Goal: Task Accomplishment & Management: Use online tool/utility

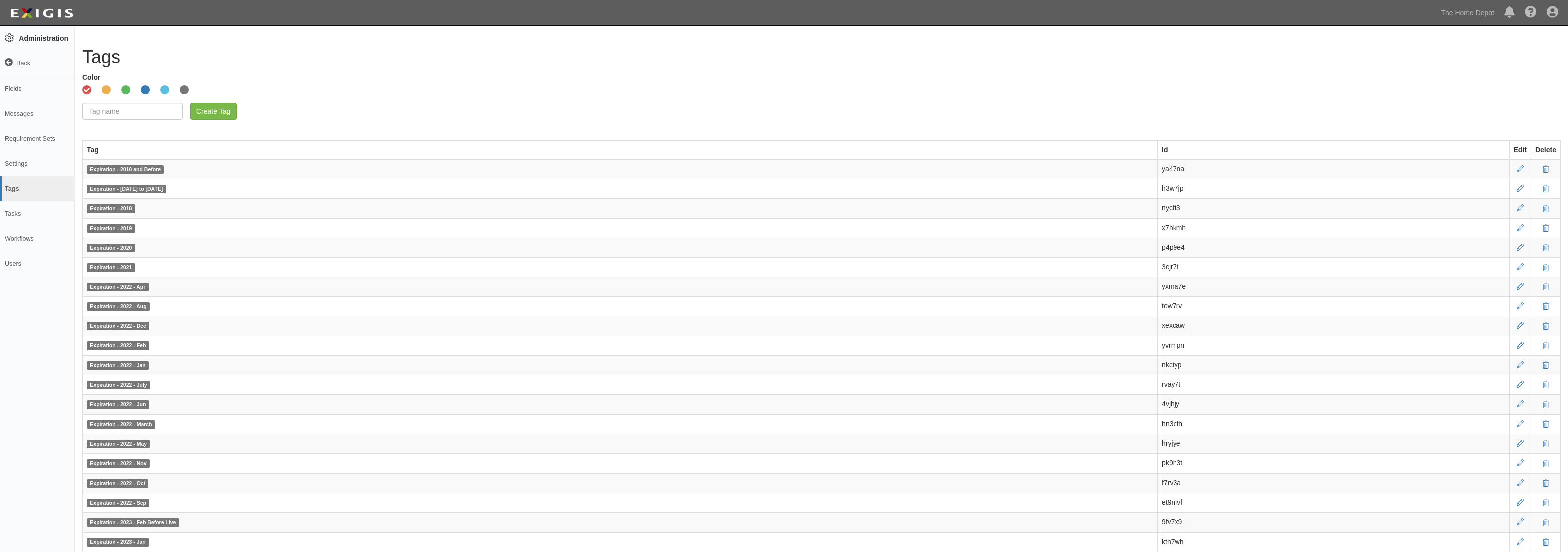
scroll to position [45, 0]
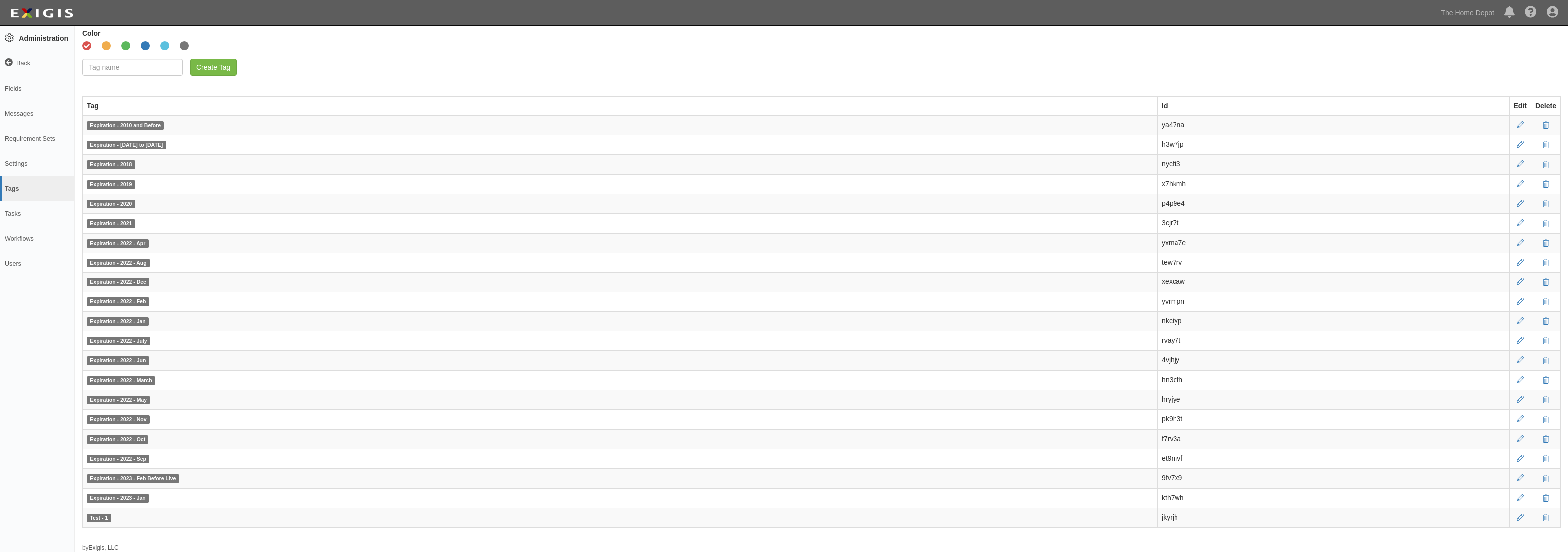
click at [445, 59] on div "Create Tag" at bounding box center [822, 67] width 1478 height 17
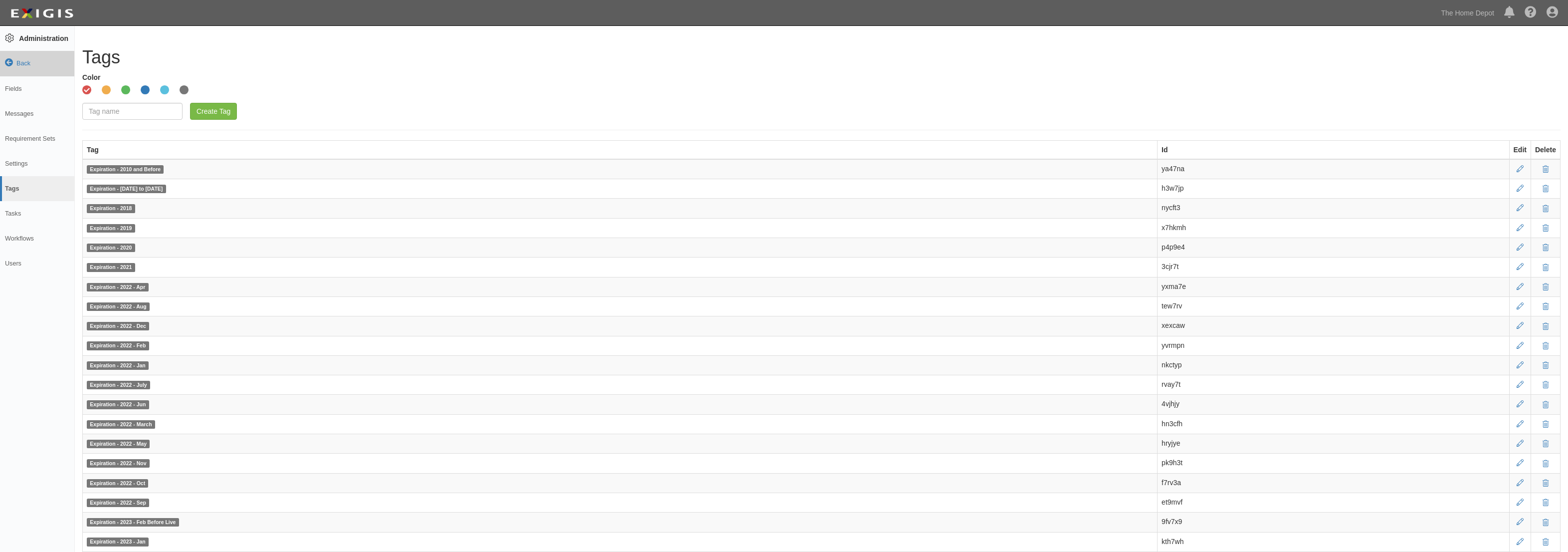
click at [19, 68] on link "Back" at bounding box center [37, 63] width 74 height 25
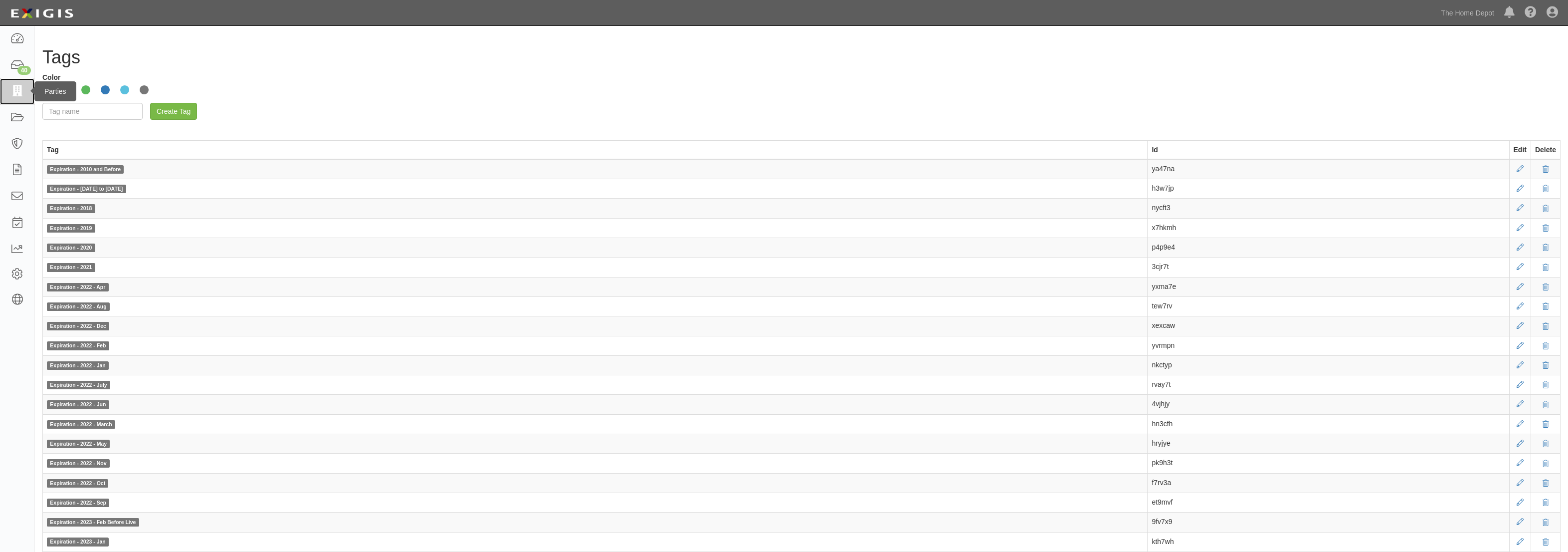
click at [22, 90] on icon at bounding box center [16, 92] width 14 height 12
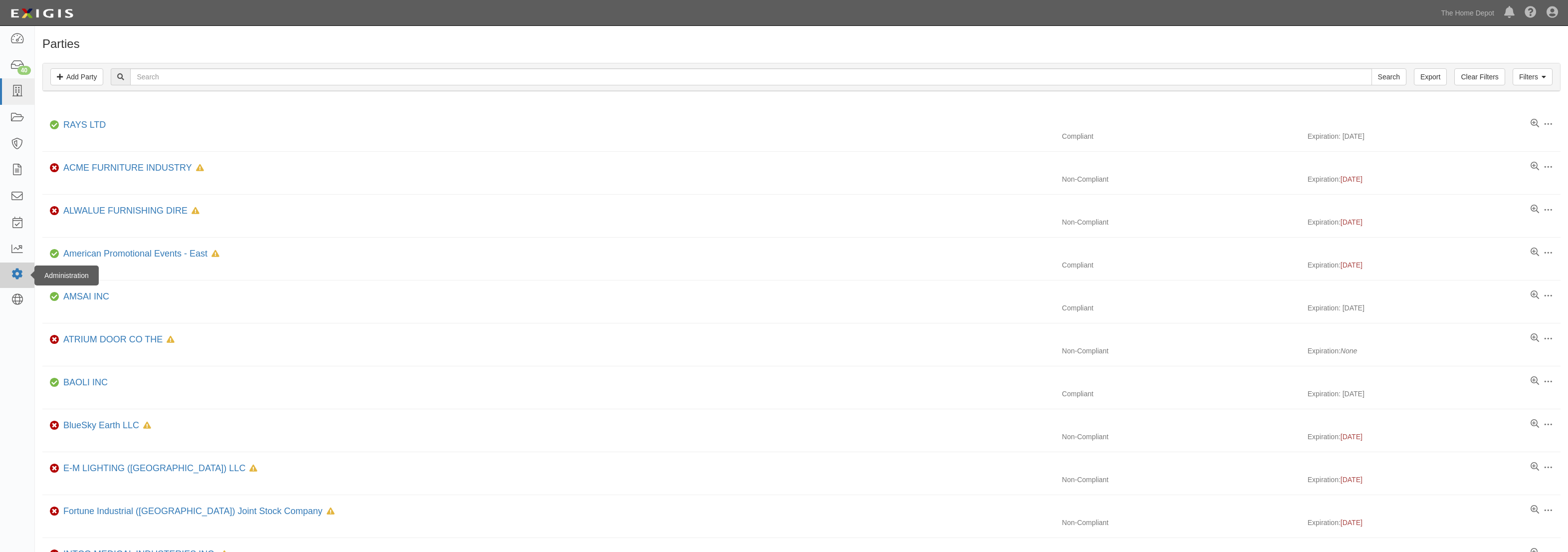
drag, startPoint x: 13, startPoint y: 275, endPoint x: 23, endPoint y: 276, distance: 10.0
click at [13, 275] on icon at bounding box center [16, 274] width 14 height 8
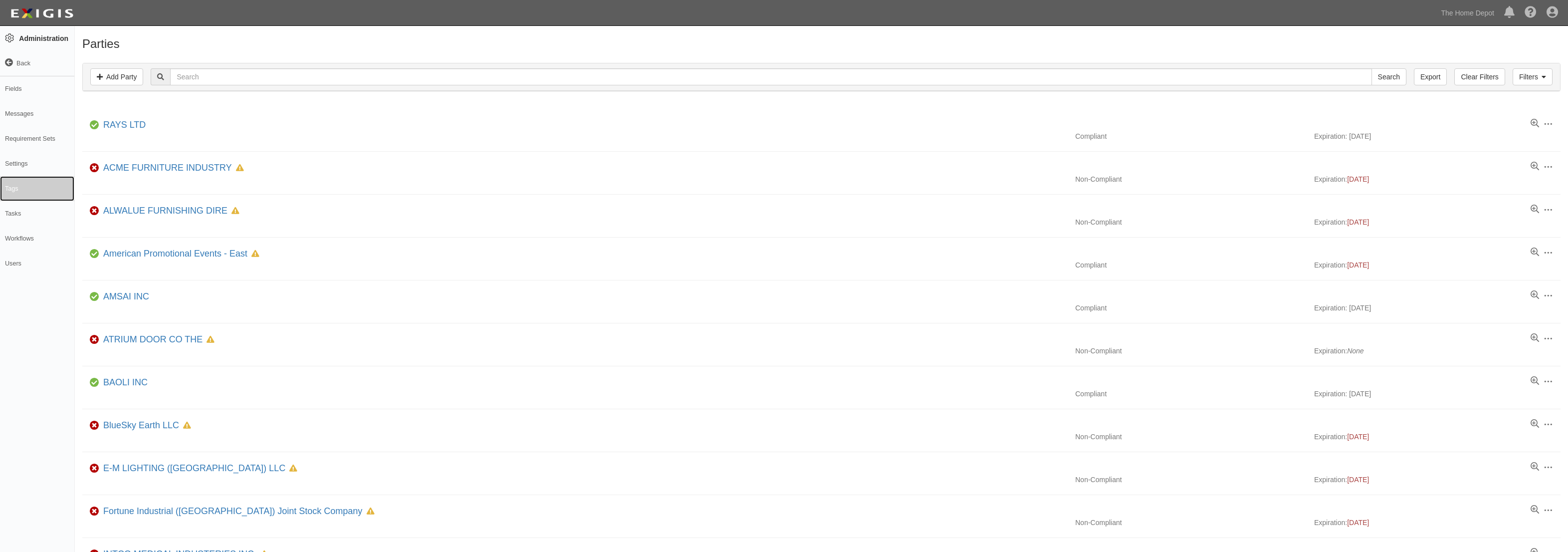
click at [21, 184] on link "Tags" at bounding box center [37, 189] width 74 height 25
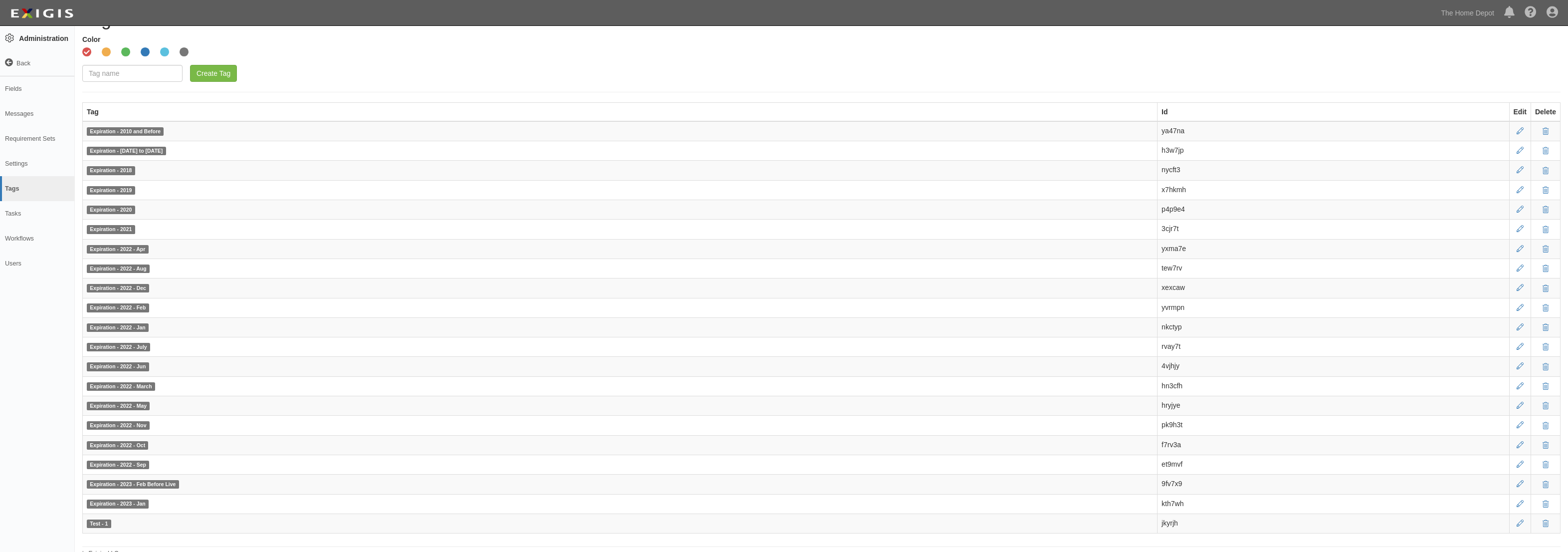
scroll to position [45, 0]
click at [131, 70] on input "text" at bounding box center [132, 67] width 101 height 17
click at [106, 48] on icon at bounding box center [106, 46] width 9 height 7
click at [98, 48] on input "Orange" at bounding box center [94, 46] width 6 height 6
radio input "true"
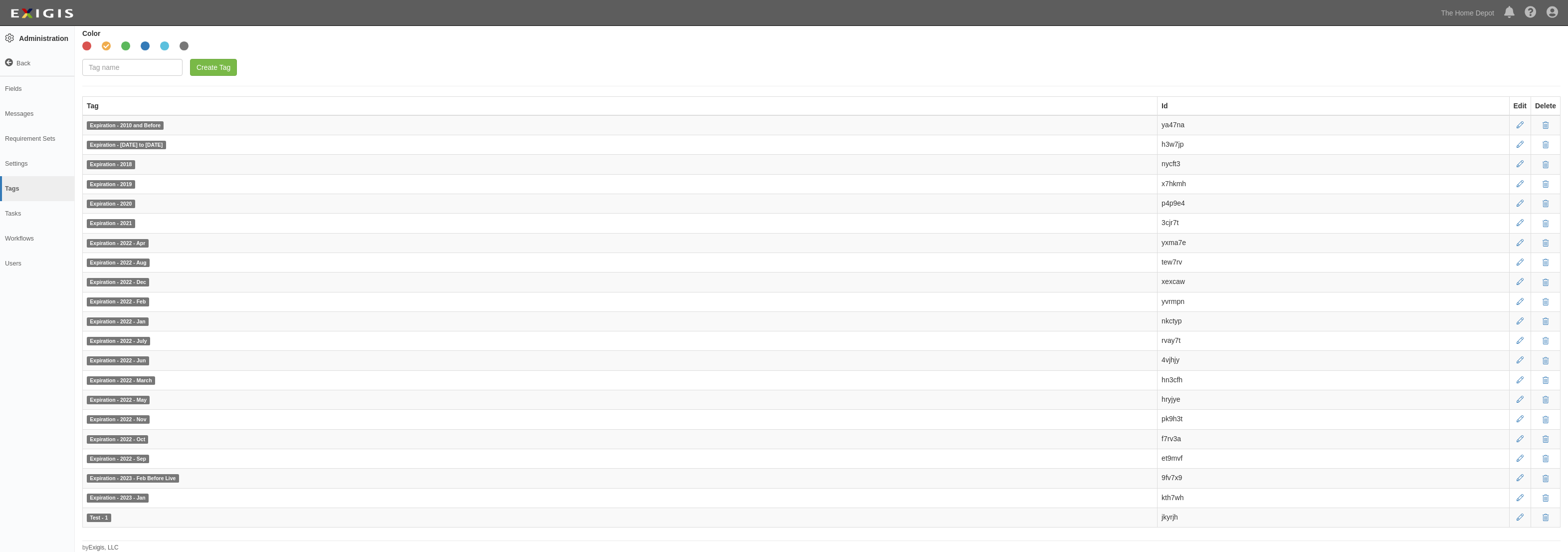
click at [130, 47] on icon at bounding box center [126, 46] width 9 height 7
click at [118, 47] on input "Green" at bounding box center [114, 46] width 6 height 6
radio input "true"
click at [145, 47] on icon at bounding box center [145, 46] width 9 height 7
click at [137, 47] on input "Blue" at bounding box center [133, 46] width 6 height 6
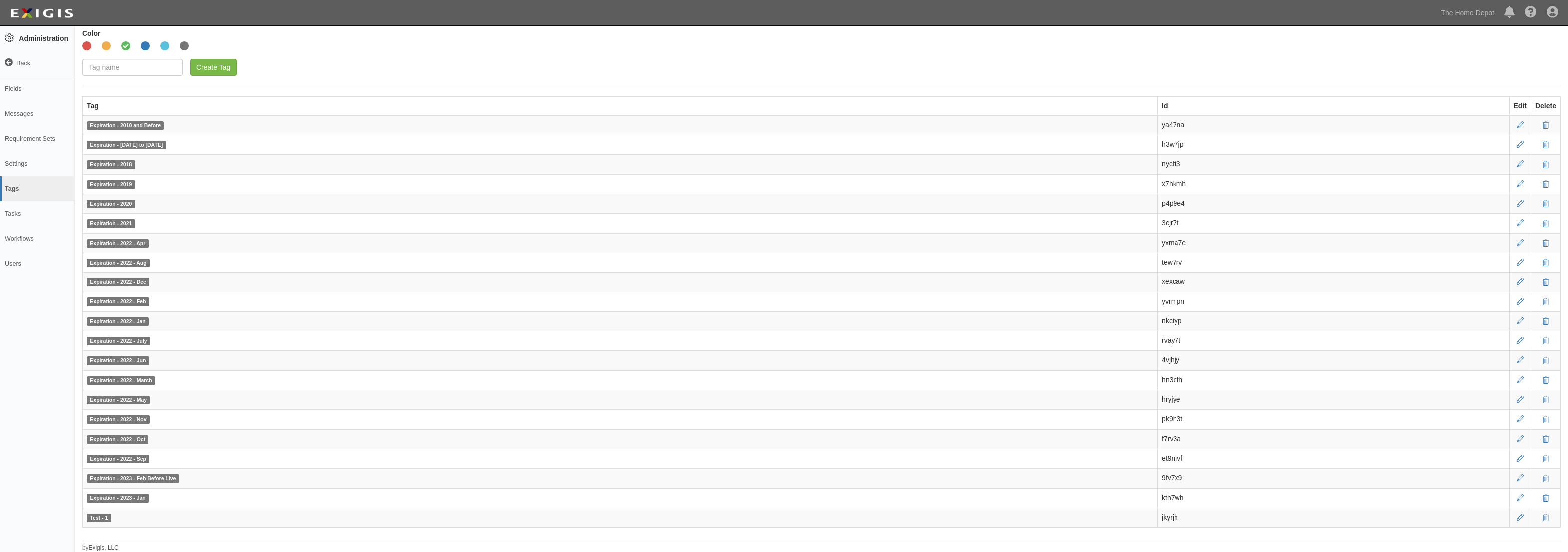
radio input "true"
click at [295, 73] on div "Create Tag" at bounding box center [822, 67] width 1478 height 17
click at [1173, 121] on td "ya47na" at bounding box center [1333, 125] width 351 height 20
click at [1169, 144] on td "h3w7jp" at bounding box center [1333, 144] width 351 height 19
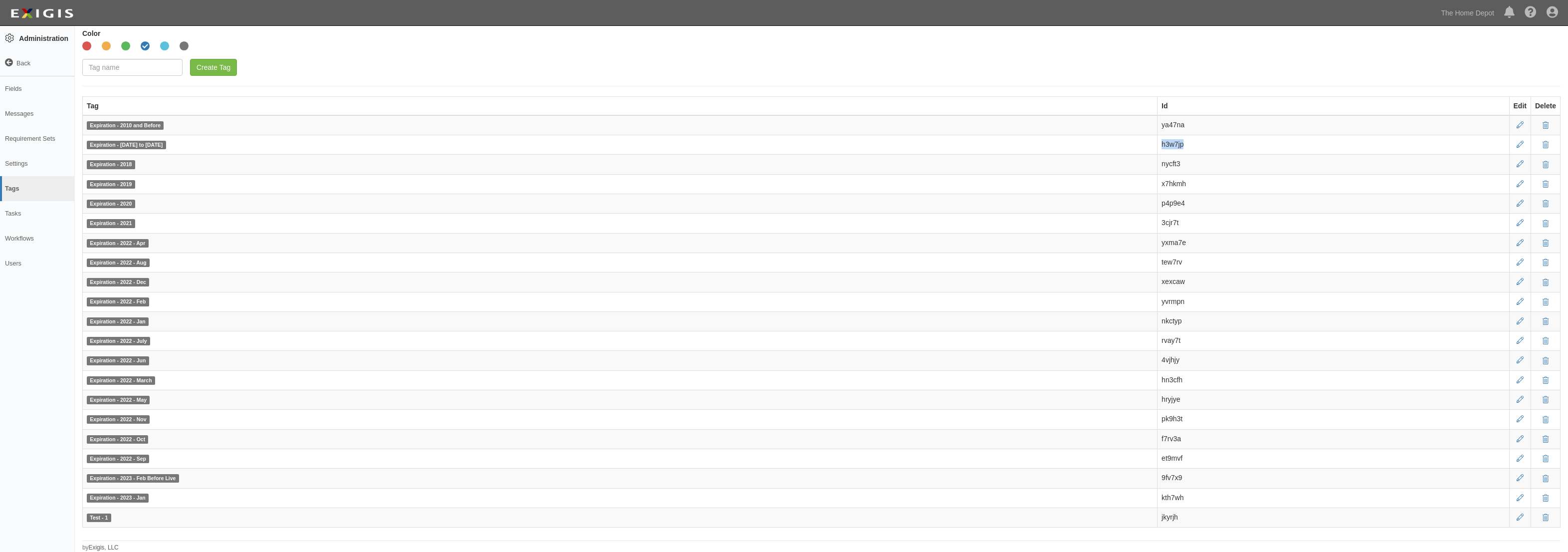
click at [1168, 165] on td "nycft3" at bounding box center [1333, 164] width 351 height 19
click at [1169, 121] on td "ya47na" at bounding box center [1333, 125] width 351 height 20
click at [544, 62] on div "Create Tag" at bounding box center [822, 67] width 1478 height 17
click at [29, 65] on link "Back" at bounding box center [37, 63] width 74 height 25
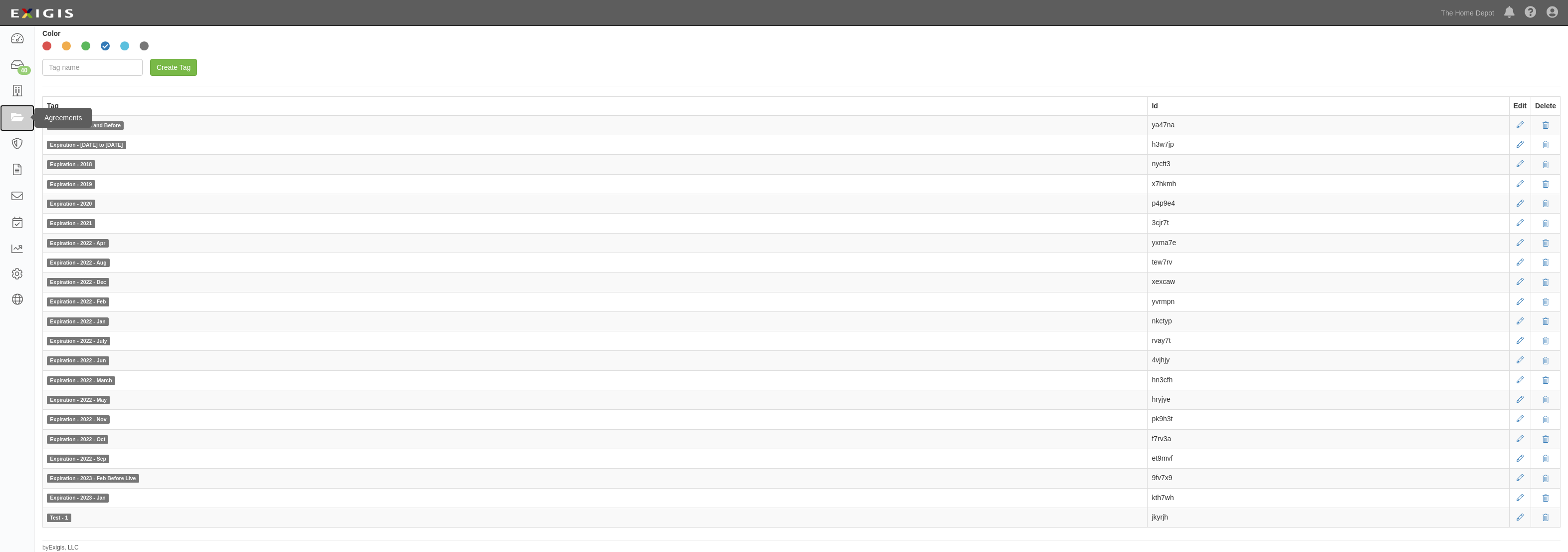
click at [17, 112] on icon at bounding box center [16, 118] width 14 height 12
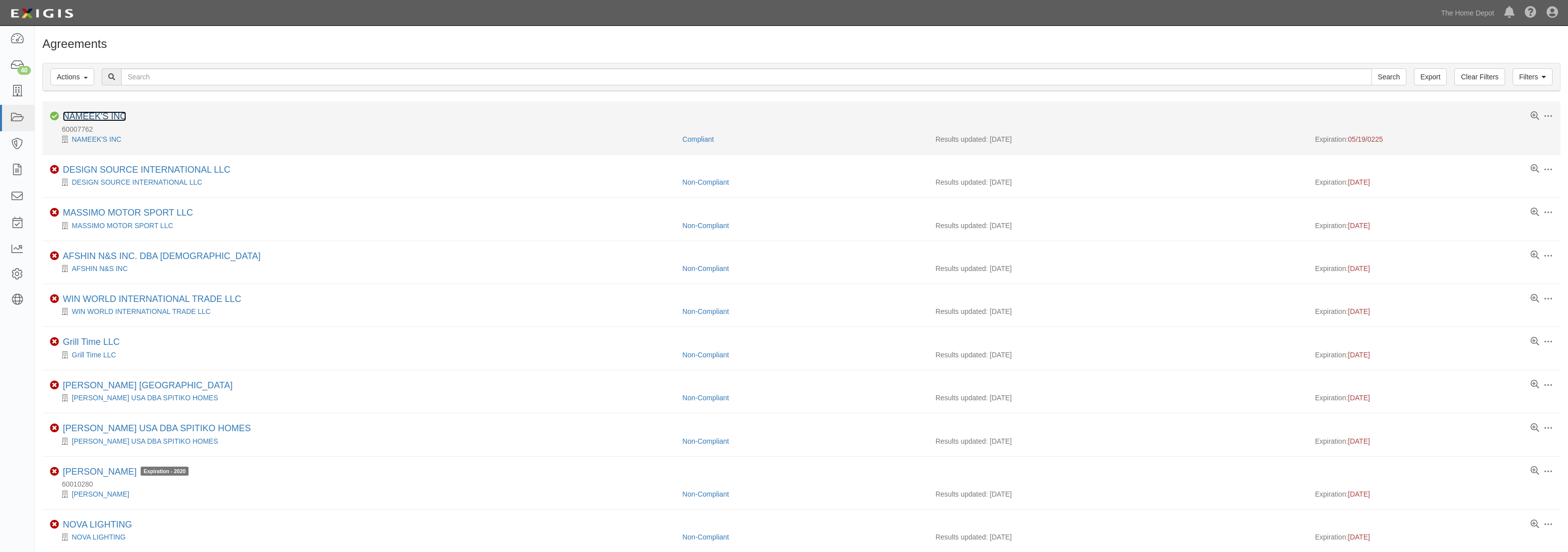
click at [112, 119] on link "NAMEEK'S INC" at bounding box center [94, 116] width 63 height 10
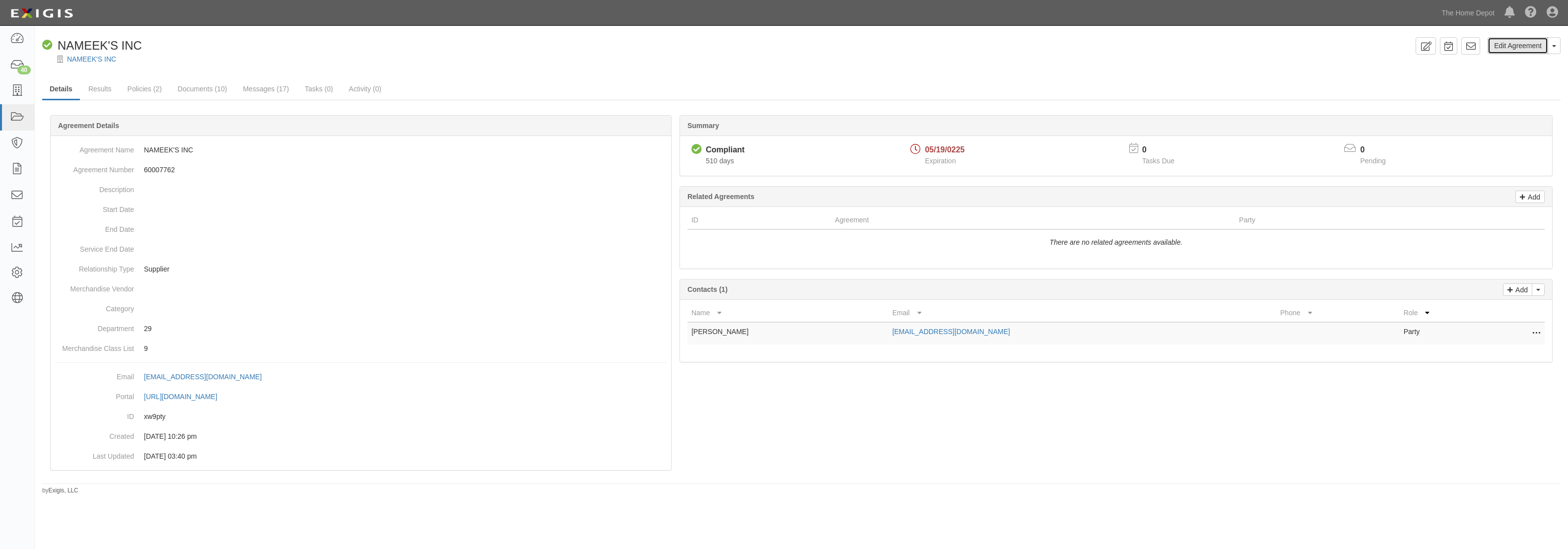
click at [1526, 49] on link "Edit Agreement" at bounding box center [1518, 45] width 60 height 17
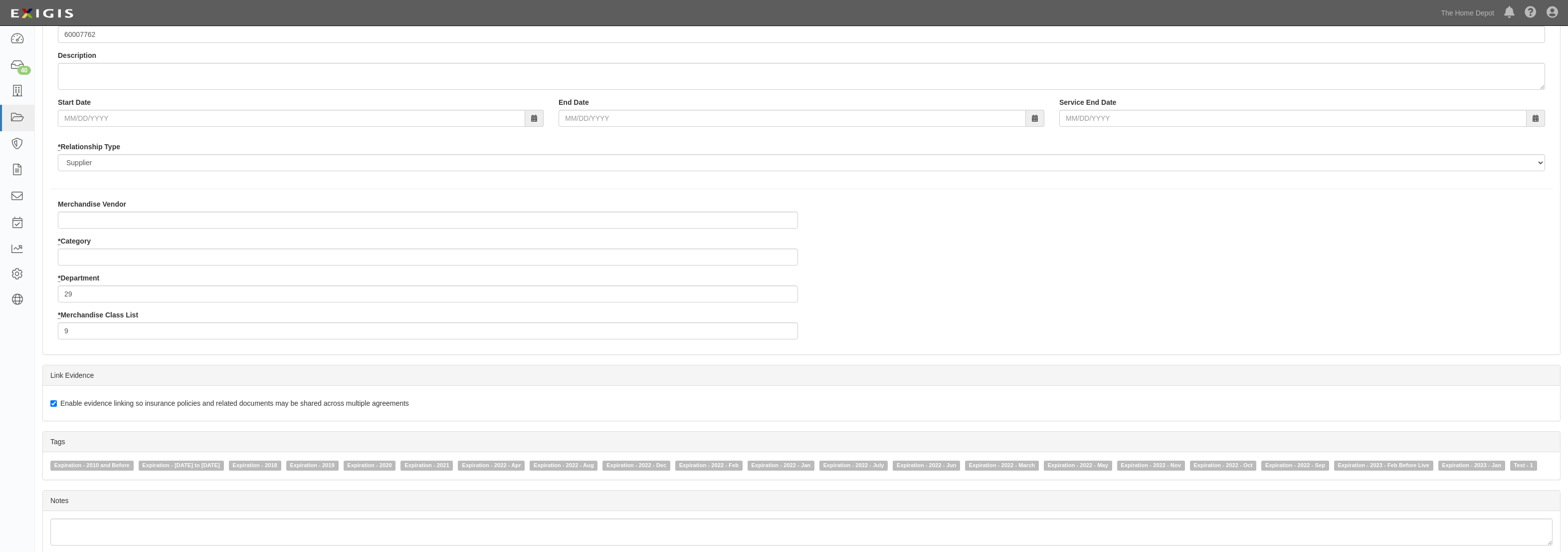
scroll to position [167, 0]
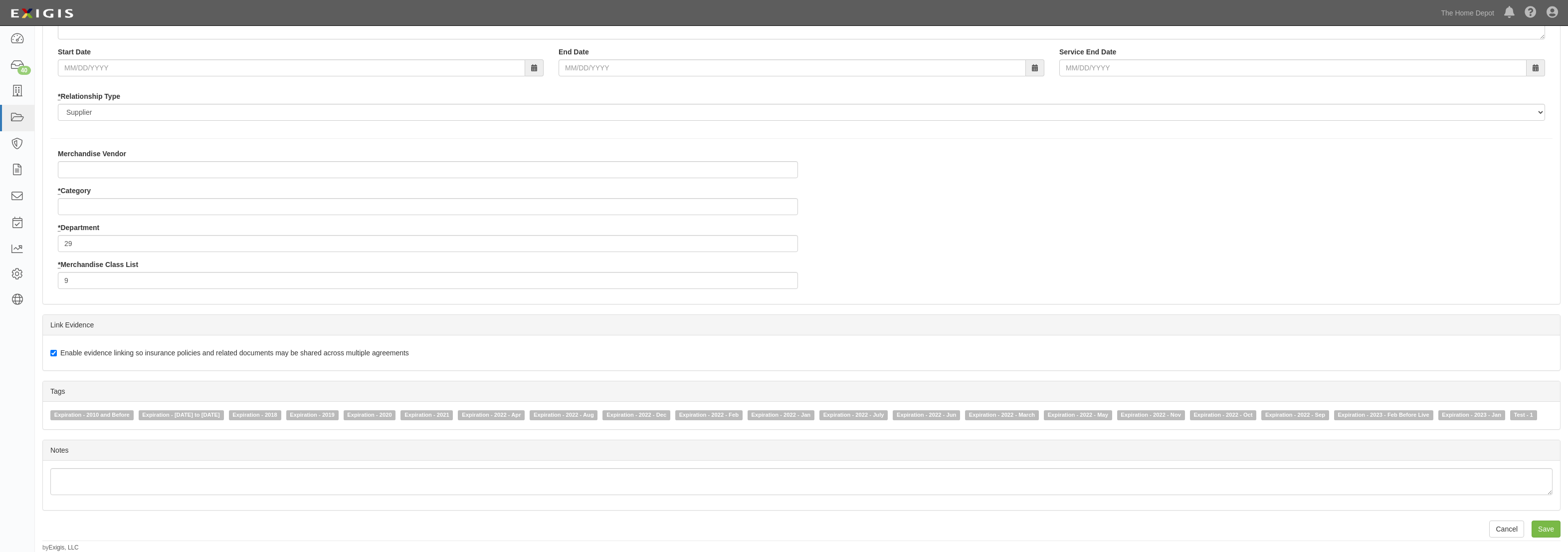
click at [111, 414] on span "Expiration - 2010 and Before" at bounding box center [92, 415] width 83 height 10
click at [47, 414] on input "Expiration - 2010 and Before" at bounding box center [43, 414] width 6 height 6
checkbox input "true"
click at [165, 416] on span "Expiration - [DATE] to [DATE]" at bounding box center [181, 415] width 85 height 10
click at [135, 416] on input "Expiration - 2011 to 2017" at bounding box center [131, 414] width 6 height 6
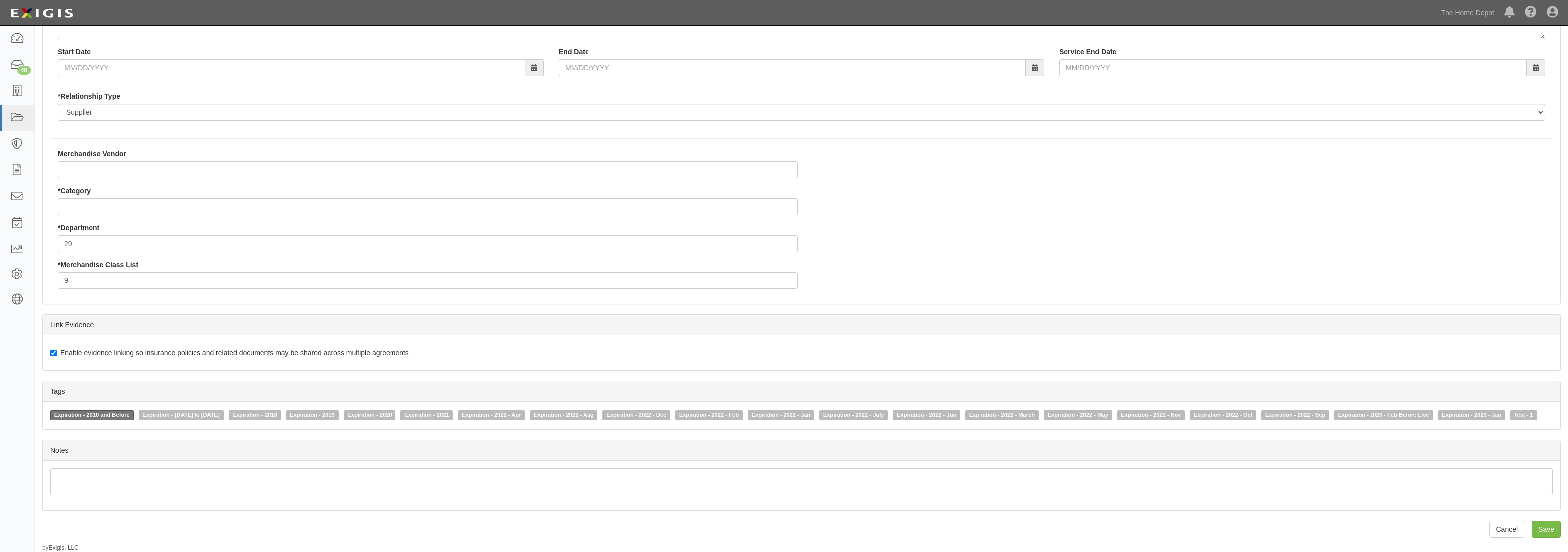
checkbox input "true"
click at [120, 419] on span "Expiration - 2010 and Before" at bounding box center [92, 415] width 83 height 10
click at [47, 418] on input "Expiration - 2010 and Before" at bounding box center [43, 414] width 6 height 6
checkbox input "false"
click at [167, 416] on span "Expiration - [DATE] to [DATE]" at bounding box center [181, 415] width 85 height 10
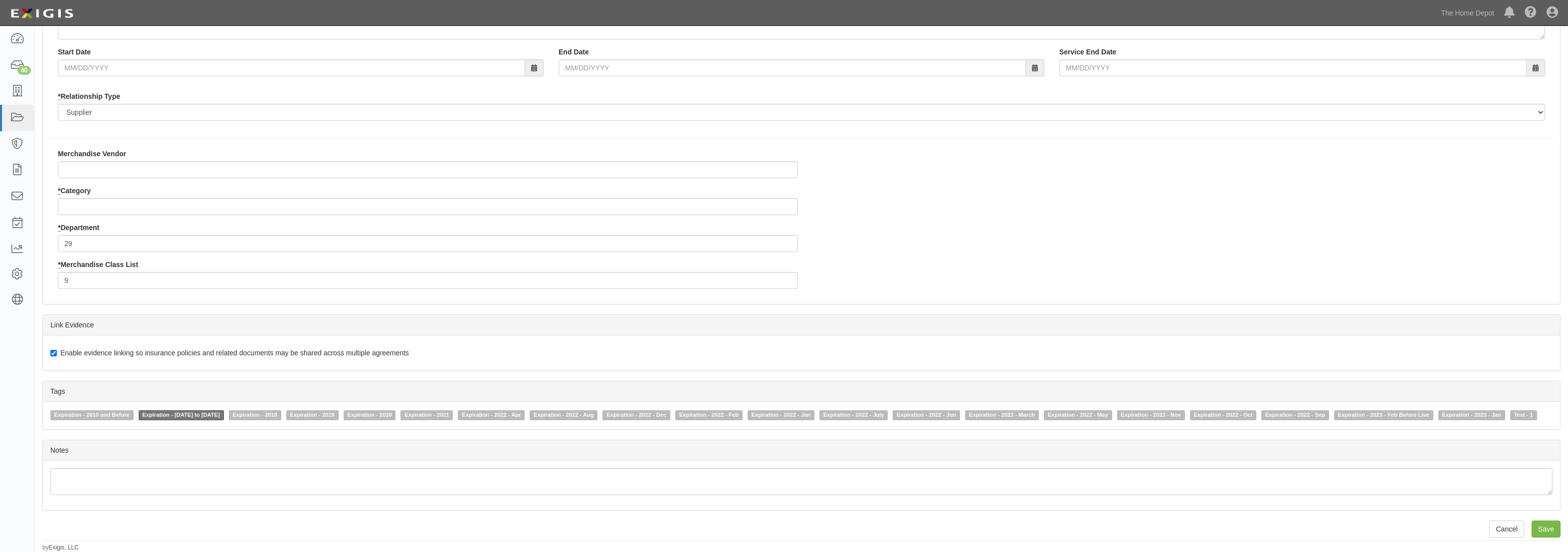
click at [135, 416] on input "Expiration - [DATE] to [DATE]" at bounding box center [131, 414] width 6 height 6
checkbox input "false"
click at [24, 249] on icon at bounding box center [16, 249] width 14 height 12
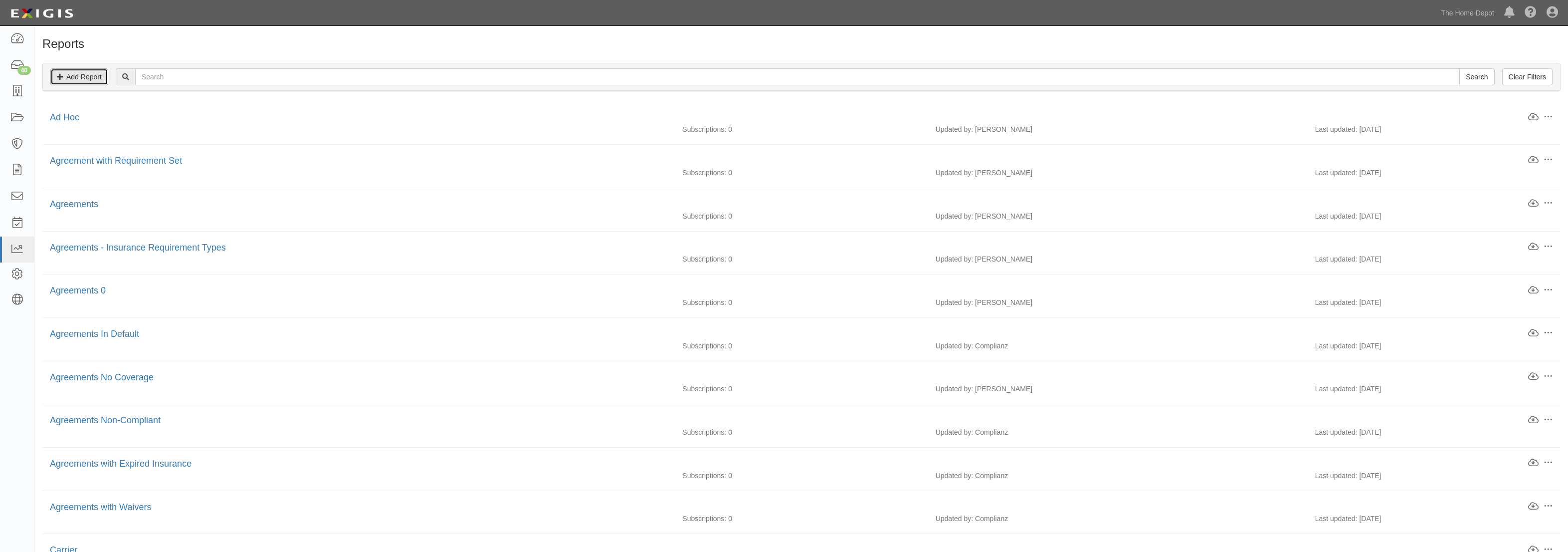
click at [84, 78] on link "Add Report" at bounding box center [80, 76] width 58 height 17
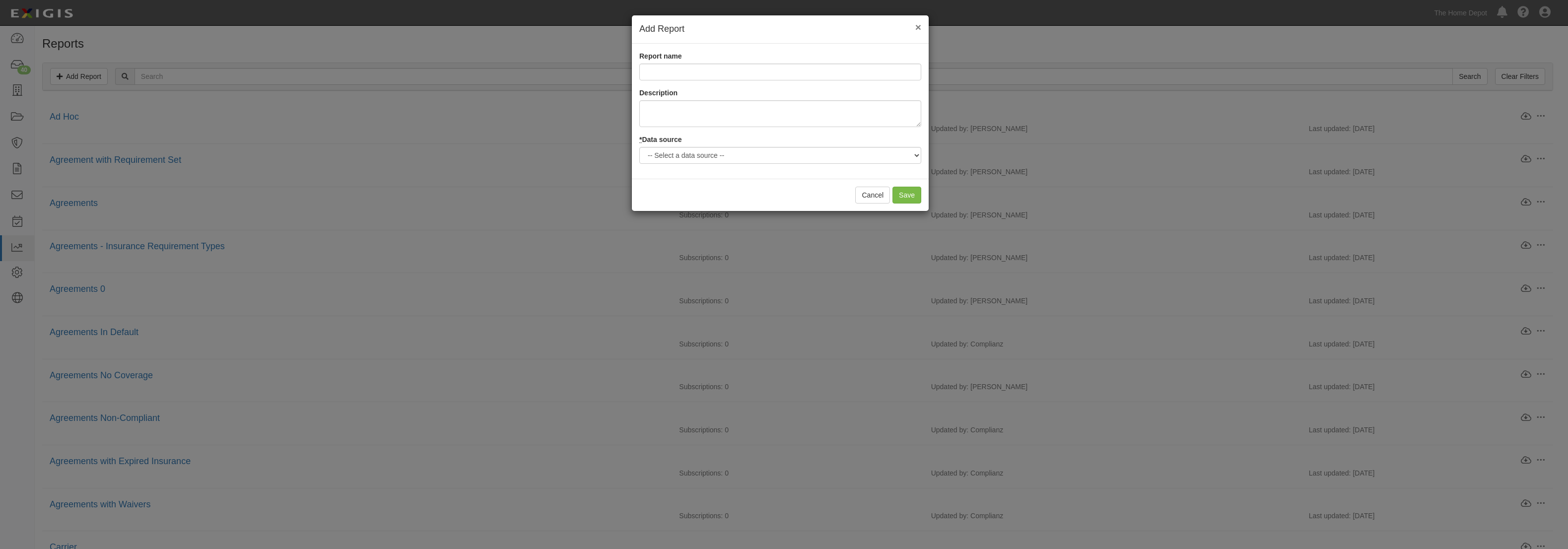
drag, startPoint x: 919, startPoint y: 27, endPoint x: 770, endPoint y: 44, distance: 150.0
click at [919, 28] on span "×" at bounding box center [918, 27] width 6 height 12
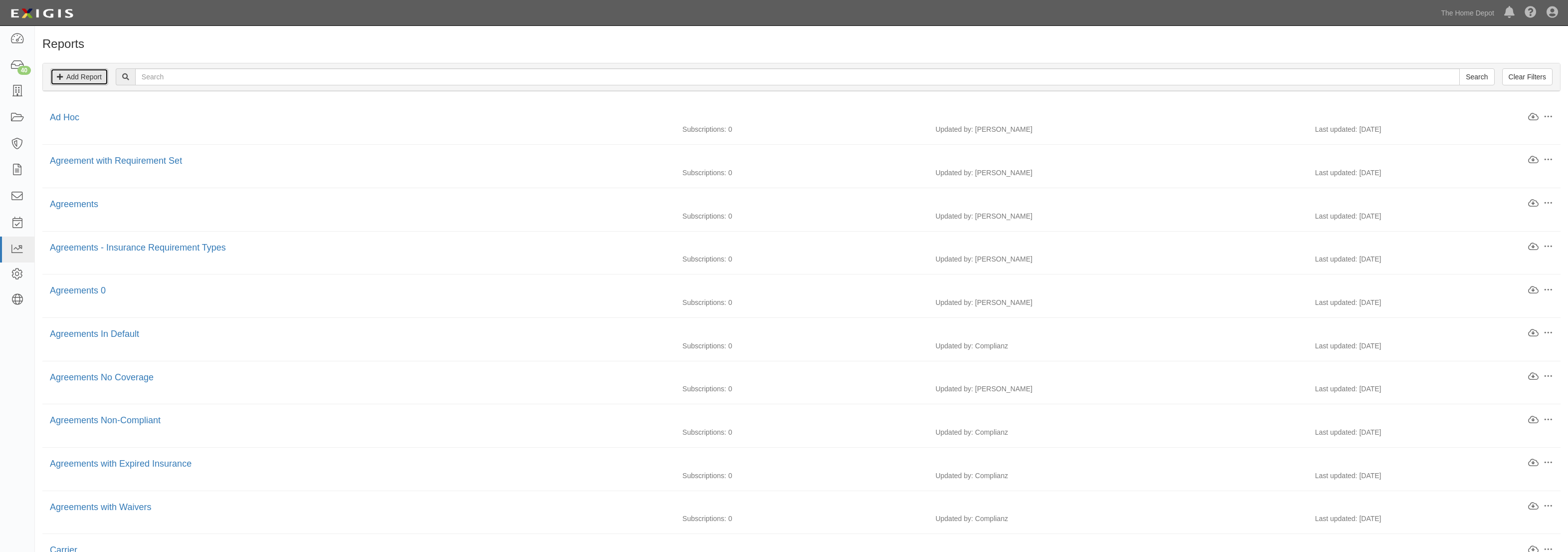
click at [76, 80] on link "Add Report" at bounding box center [80, 76] width 58 height 17
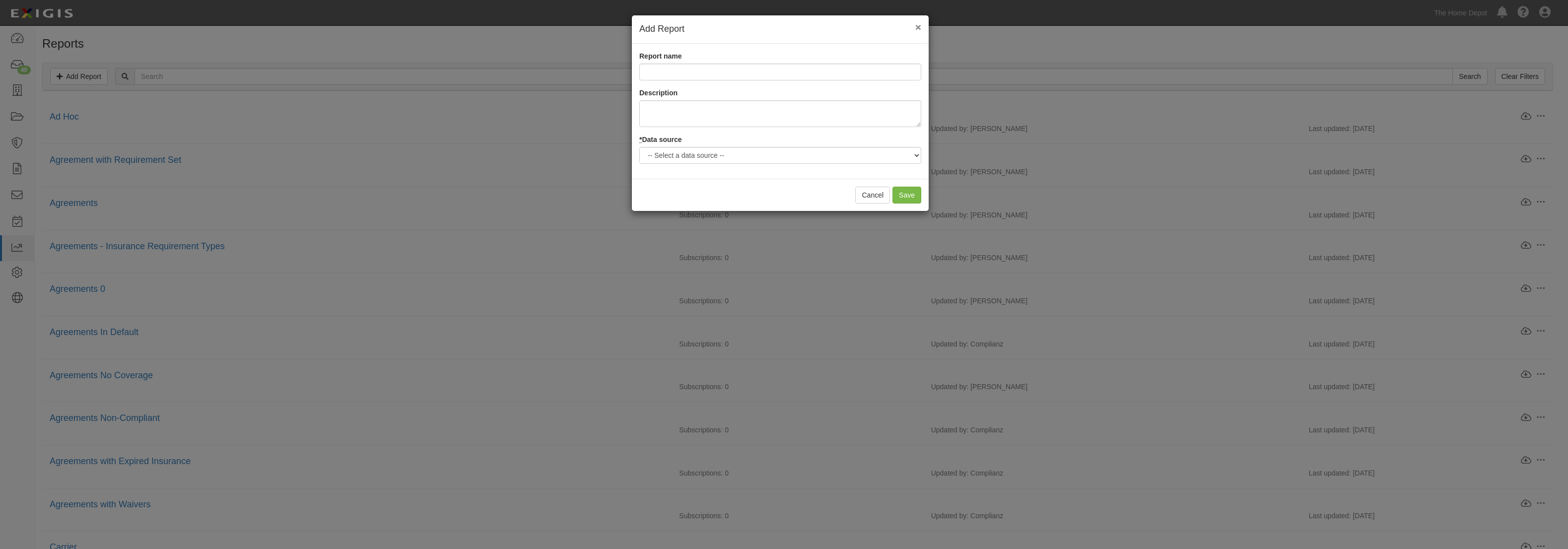
click at [920, 26] on span "×" at bounding box center [918, 27] width 6 height 12
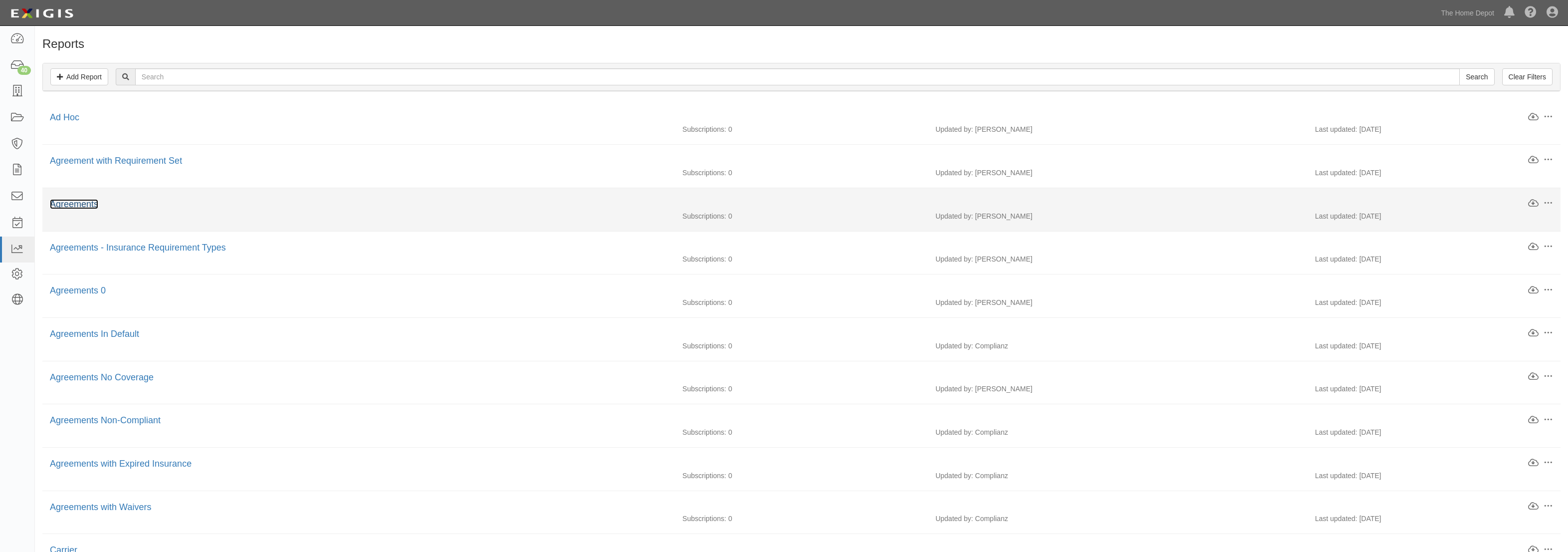
click at [90, 204] on link "Agreements" at bounding box center [73, 204] width 48 height 10
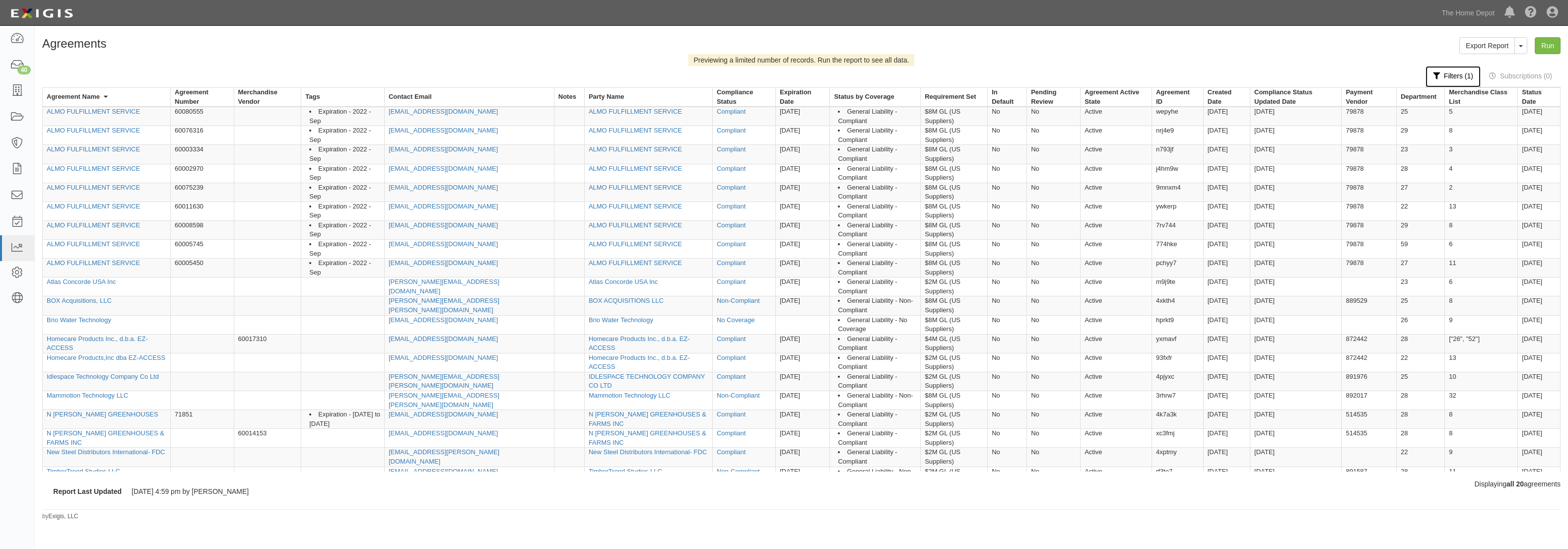
click at [1466, 77] on link "Filters (1)" at bounding box center [1453, 77] width 55 height 22
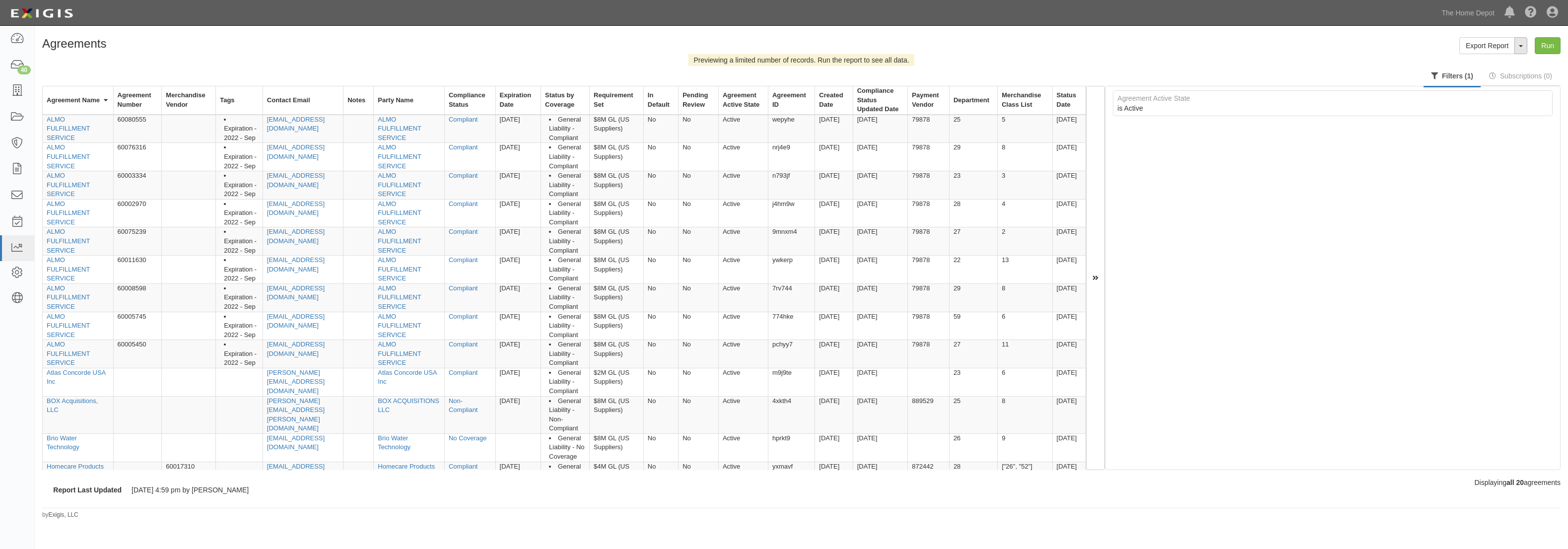
click at [1526, 51] on button "ToggleReportDropdown" at bounding box center [1521, 45] width 13 height 17
click at [1508, 62] on link "Edit Report" at bounding box center [1499, 64] width 78 height 13
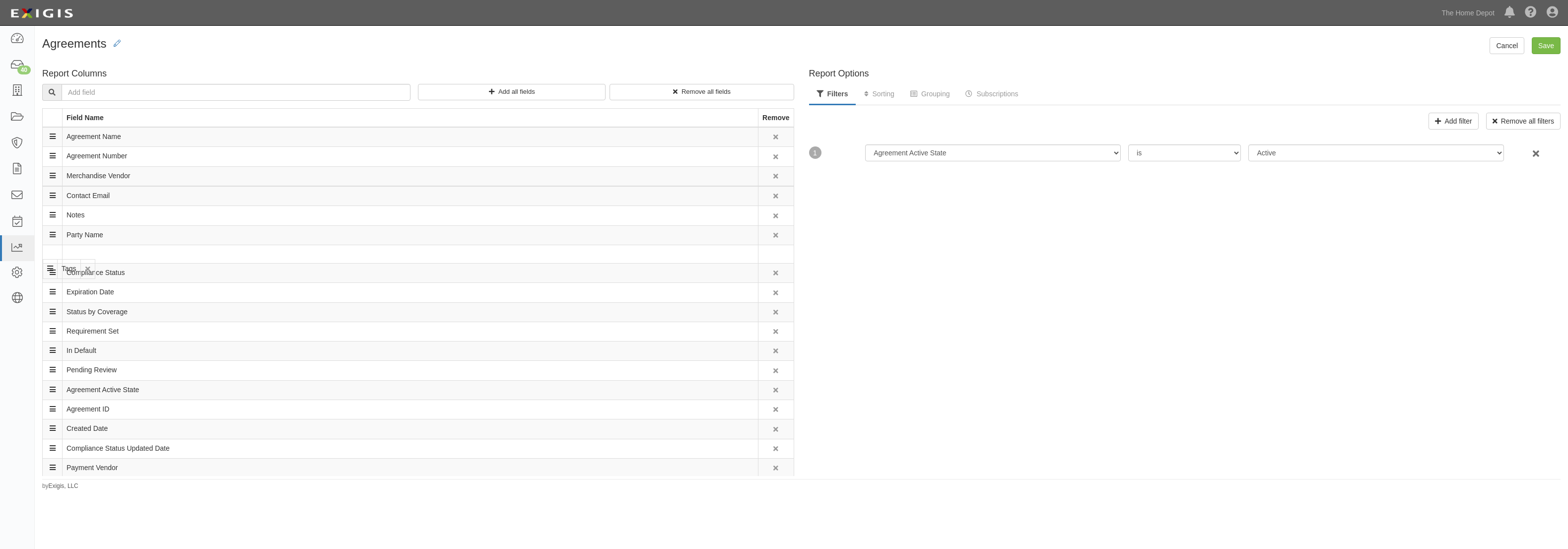
drag, startPoint x: 52, startPoint y: 195, endPoint x: 969, endPoint y: 265, distance: 919.7
click at [98, 250] on td "Tags" at bounding box center [410, 253] width 696 height 19
drag, startPoint x: 53, startPoint y: 253, endPoint x: 1108, endPoint y: 310, distance: 1056.5
click at [71, 293] on td "Tags" at bounding box center [410, 292] width 696 height 19
drag, startPoint x: 60, startPoint y: 293, endPoint x: 784, endPoint y: 294, distance: 724.0
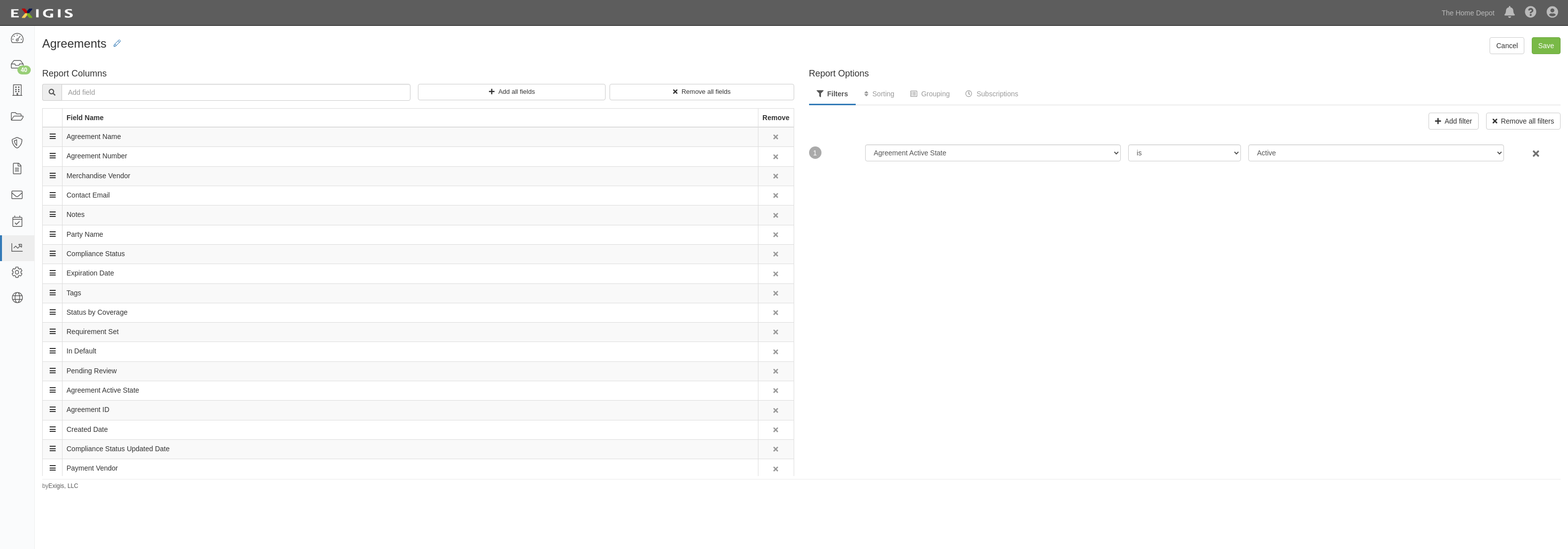
click at [916, 261] on div "Report Options Filters Sorting Grouping Subscriptions Add filter Remove all fil…" at bounding box center [1185, 270] width 767 height 412
click at [1445, 188] on div "Report Options Filters Sorting Grouping Subscriptions Add filter Remove all fil…" at bounding box center [1185, 270] width 767 height 412
click at [1448, 118] on button "Add filter" at bounding box center [1453, 121] width 50 height 17
click at [941, 194] on select "-- Select a field to filter by -- Agreement Active State Archived Date Complian…" at bounding box center [994, 194] width 256 height 17
select select "FilterStrategy::Agreements::TagFilter"
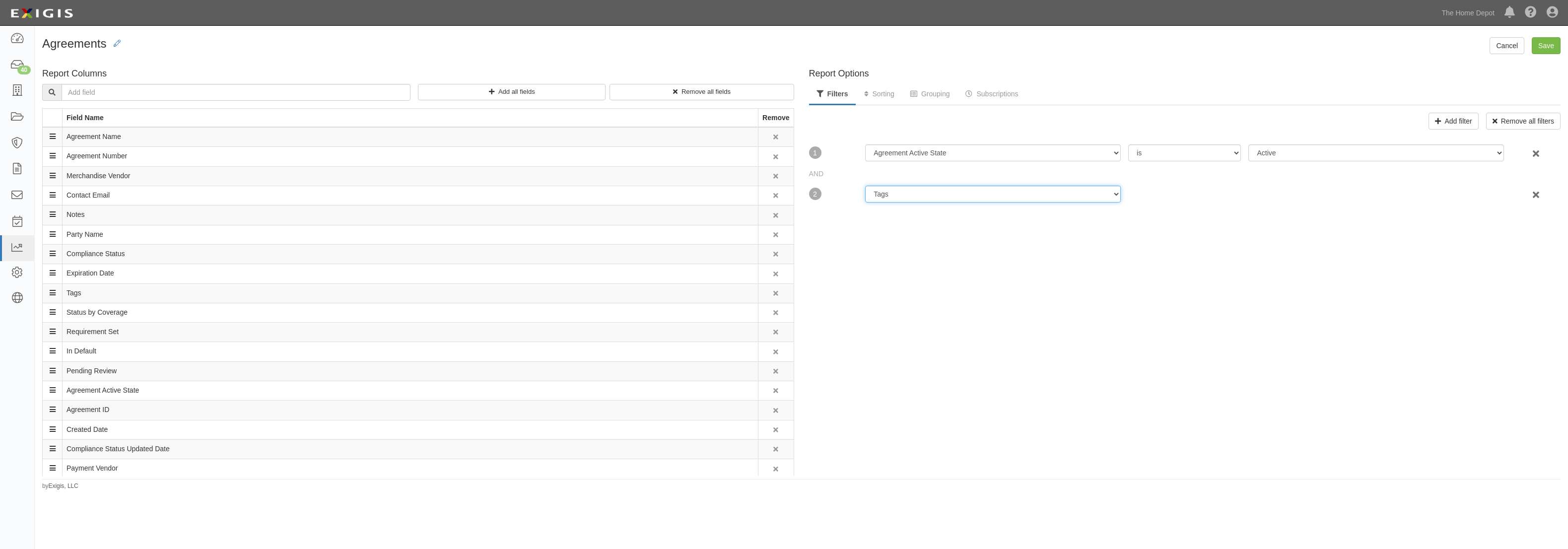
click at [866, 186] on select "-- Select a field to filter by -- Agreement Active State Archived Date Complian…" at bounding box center [994, 194] width 256 height 17
click at [1203, 195] on select "include exclude" at bounding box center [1184, 194] width 113 height 17
click at [1292, 194] on select "-- Select value -- Expiration - 2010 and Before Expiration - 2011 to 2017 Expir…" at bounding box center [1376, 194] width 256 height 17
click at [1248, 186] on select "-- Select value -- Expiration - 2010 and Before Expiration - 2011 to 2017 Expir…" at bounding box center [1376, 194] width 256 height 17
click at [1304, 195] on select "-- Select value -- Expiration - 2010 and Before Expiration - 2011 to 2017 Expir…" at bounding box center [1376, 194] width 256 height 17
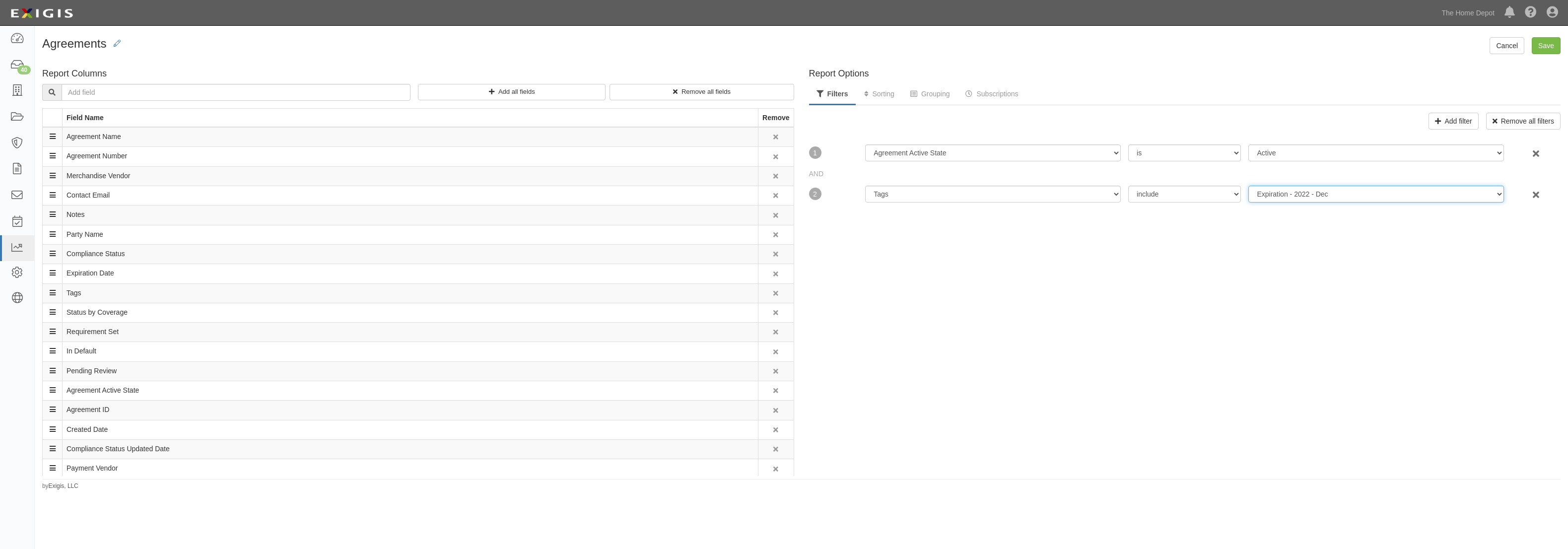
select select "89"
click at [1248, 186] on select "-- Select value -- Expiration - 2010 and Before Expiration - 2011 to 2017 Expir…" at bounding box center [1376, 194] width 256 height 17
click at [1326, 355] on div "Report Options Filters Sorting Grouping Subscriptions Add filter Remove all fil…" at bounding box center [1185, 270] width 767 height 412
click at [1275, 194] on select "-- Select value -- Expiration - 2010 and Before Expiration - 2011 to 2017 Expir…" at bounding box center [1376, 194] width 256 height 17
click at [1279, 196] on select "-- Select value -- Expiration - 2010 and Before Expiration - 2011 to 2017 Expir…" at bounding box center [1376, 194] width 256 height 17
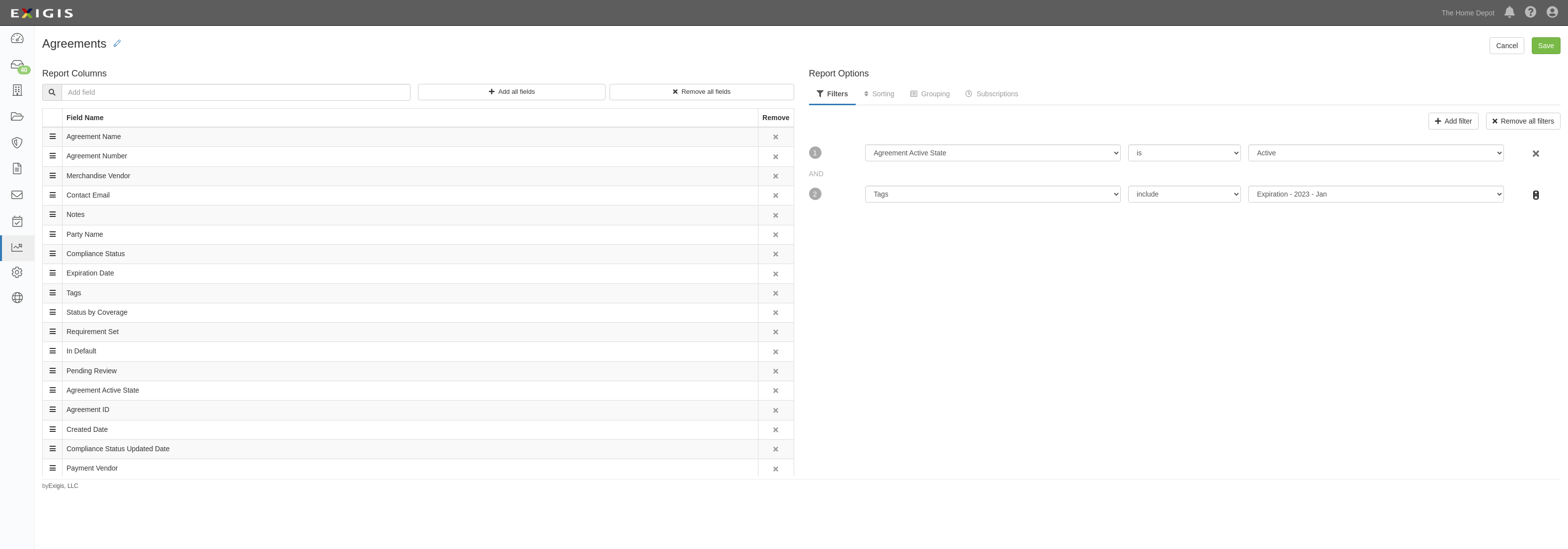
click at [1533, 195] on icon "button" at bounding box center [1536, 195] width 6 height 7
click at [1507, 49] on link "Cancel" at bounding box center [1507, 45] width 35 height 17
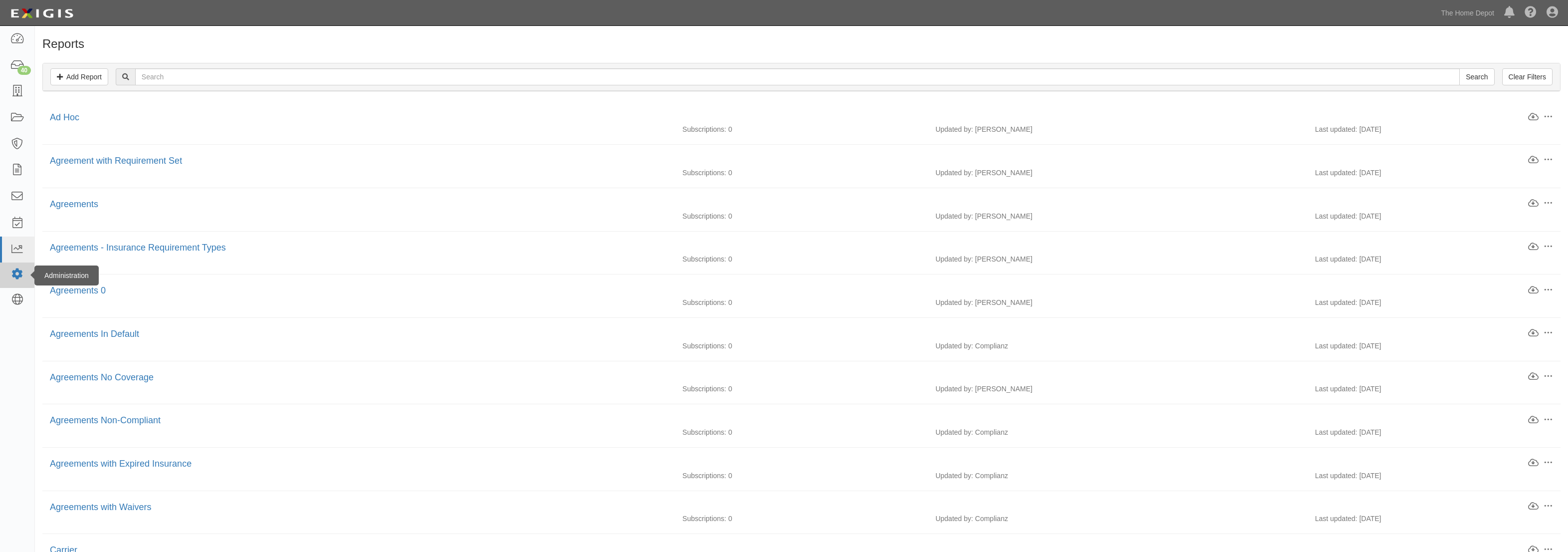
click at [20, 271] on icon at bounding box center [16, 274] width 14 height 8
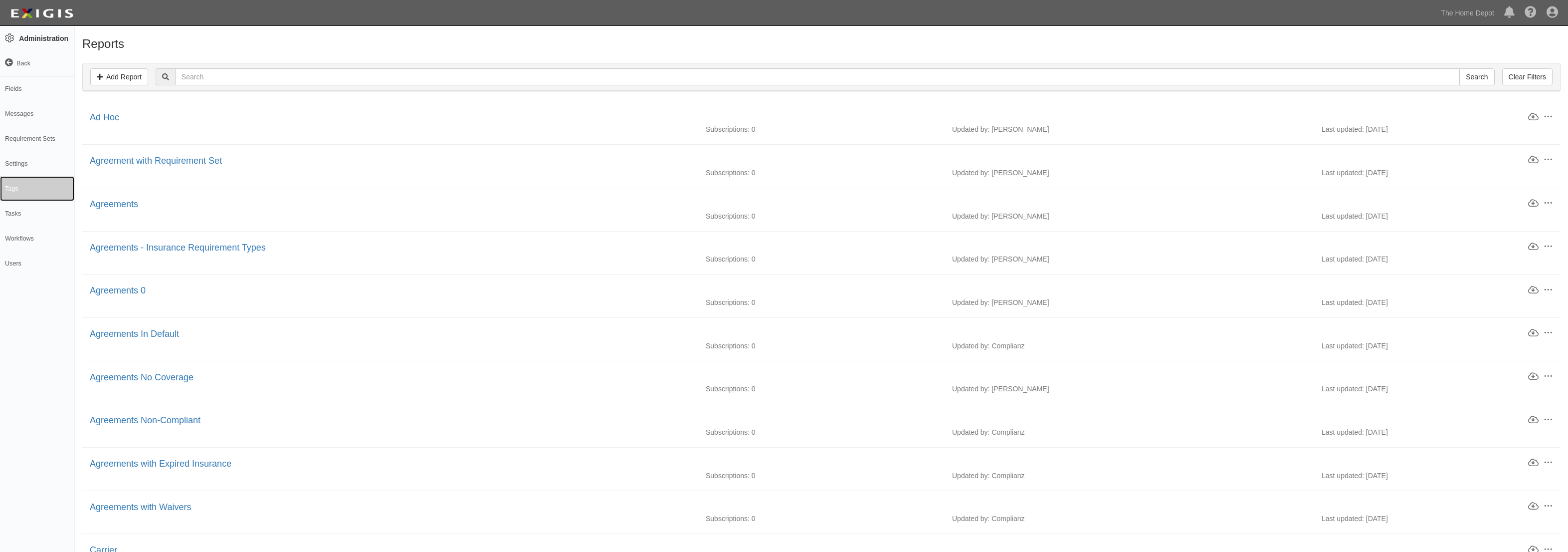
click at [24, 190] on link "Tags" at bounding box center [37, 189] width 74 height 25
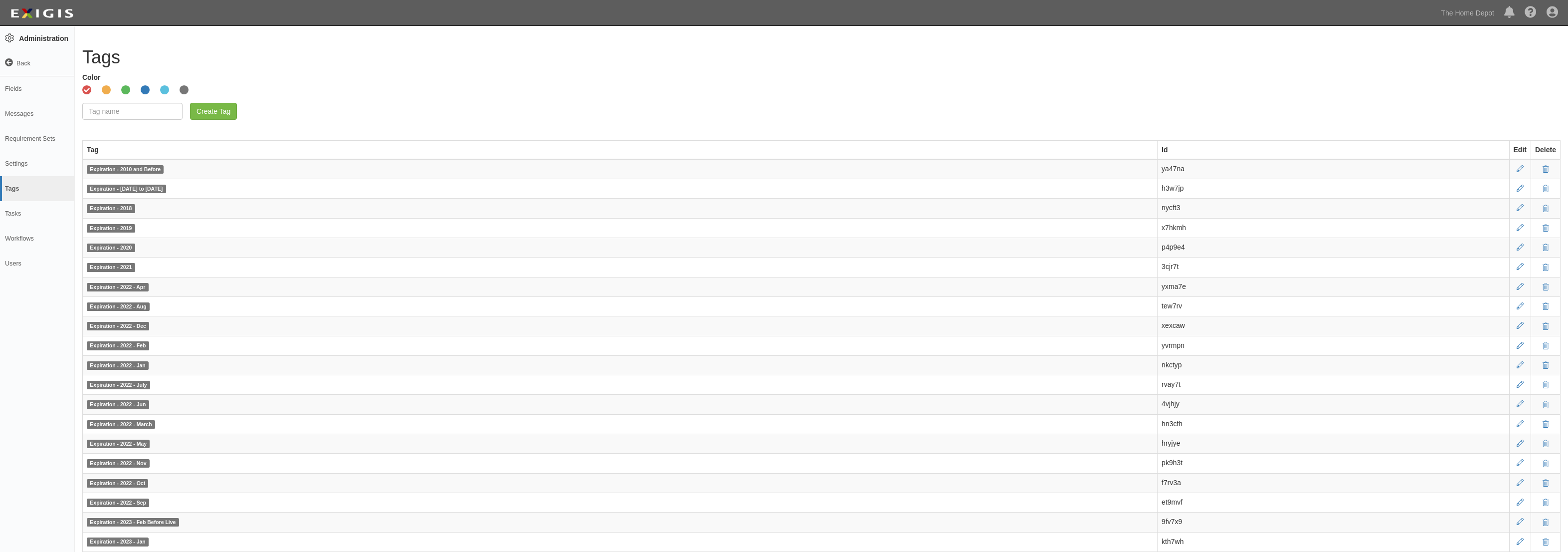
click at [1169, 169] on td "ya47na" at bounding box center [1333, 169] width 351 height 20
click at [19, 66] on link "Back" at bounding box center [37, 63] width 74 height 25
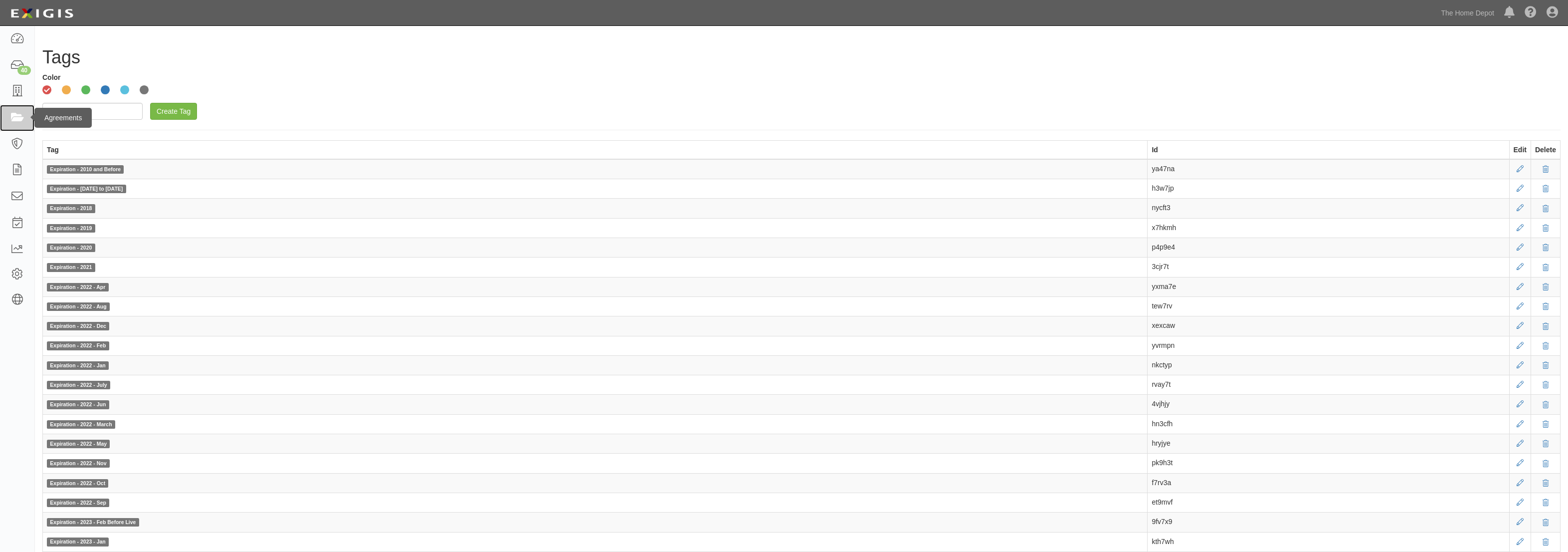
click at [17, 118] on icon at bounding box center [16, 118] width 14 height 12
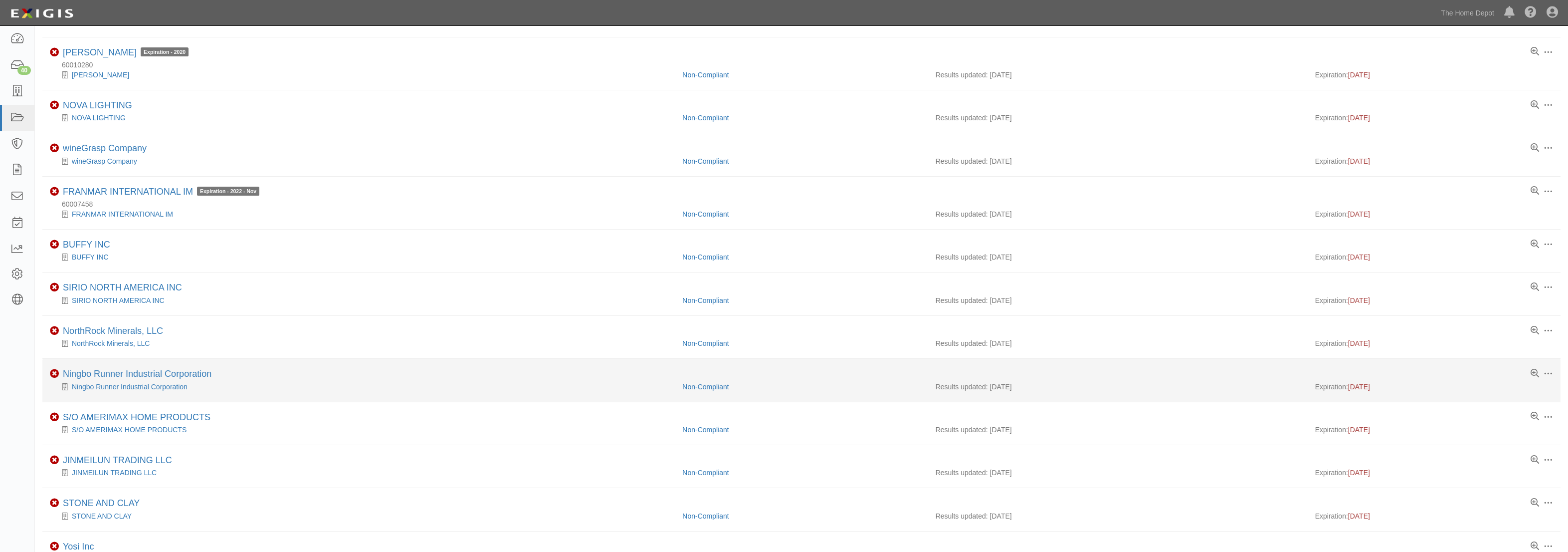
scroll to position [487, 0]
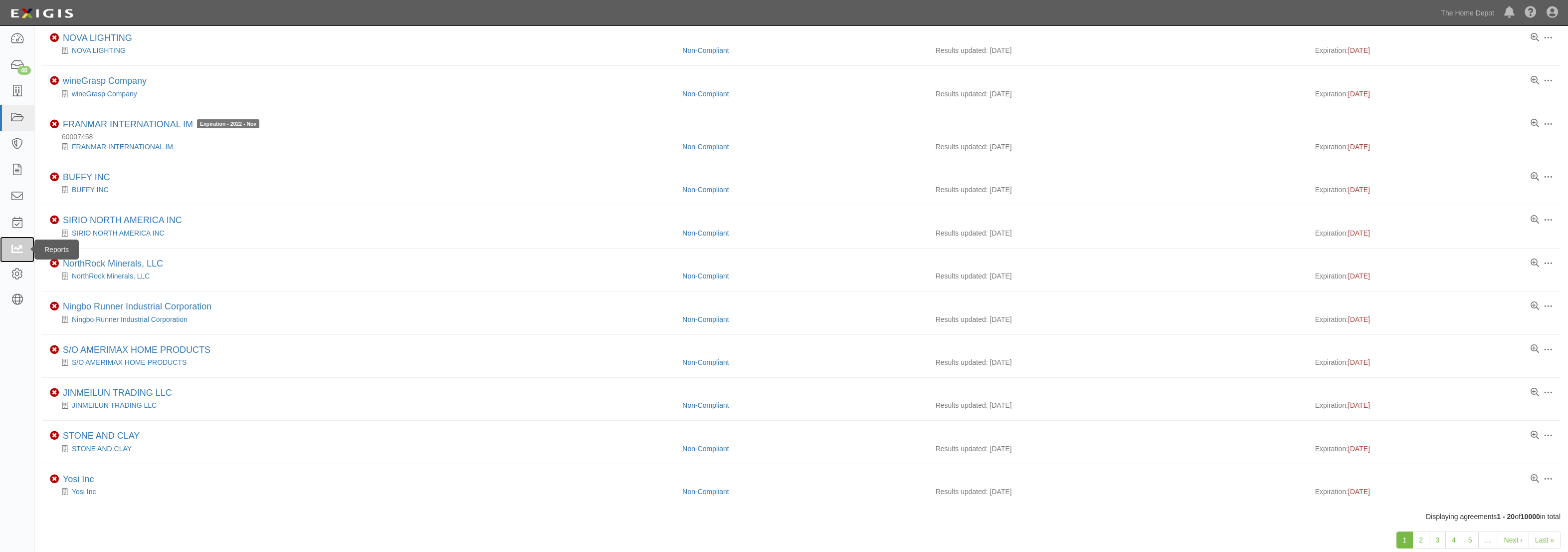
click at [16, 246] on icon at bounding box center [16, 249] width 14 height 12
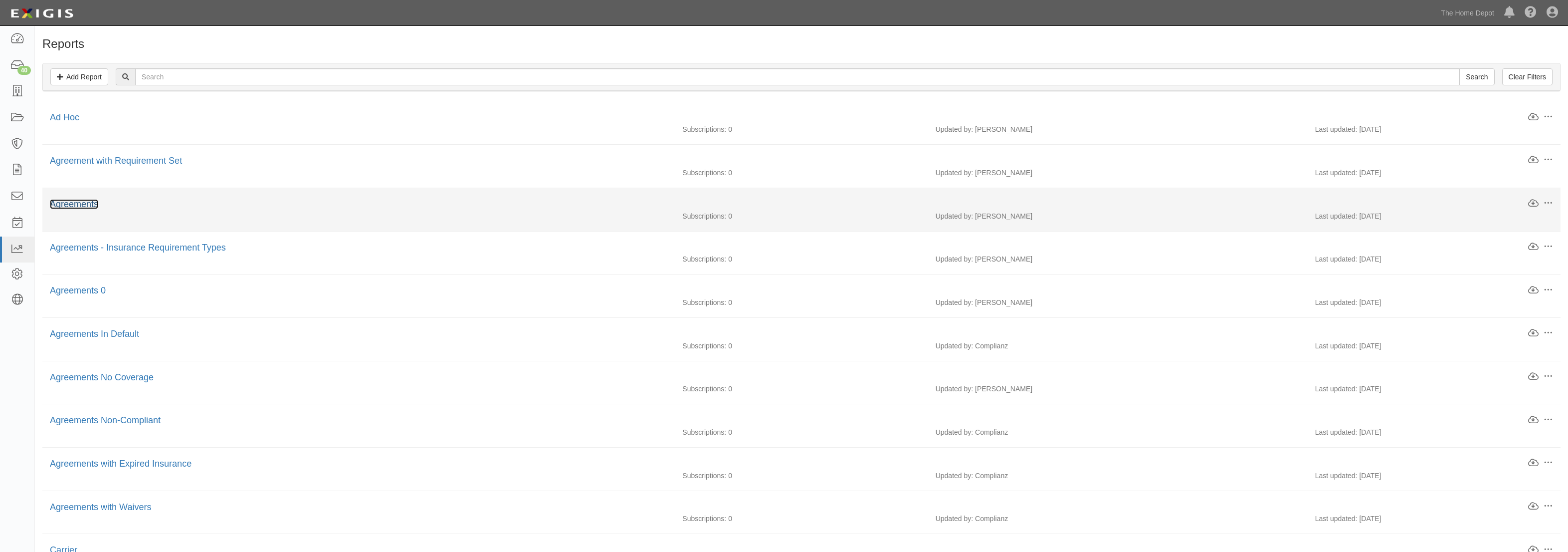
click at [82, 203] on link "Agreements" at bounding box center [73, 204] width 48 height 10
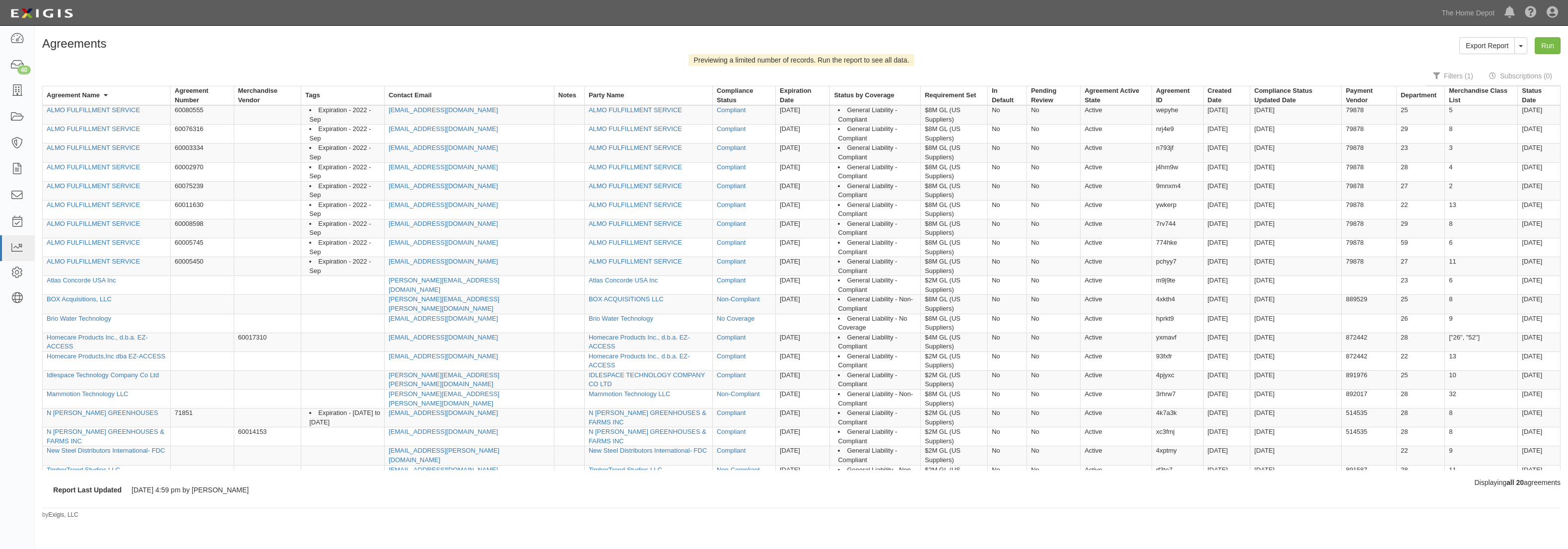
click at [1151, 111] on td "wepyhe" at bounding box center [1177, 114] width 51 height 19
click at [1151, 129] on td "nrj4e9" at bounding box center [1177, 133] width 51 height 19
click at [1151, 132] on td "nrj4e9" at bounding box center [1177, 133] width 51 height 19
click at [1151, 130] on td "nrj4e9" at bounding box center [1177, 133] width 51 height 19
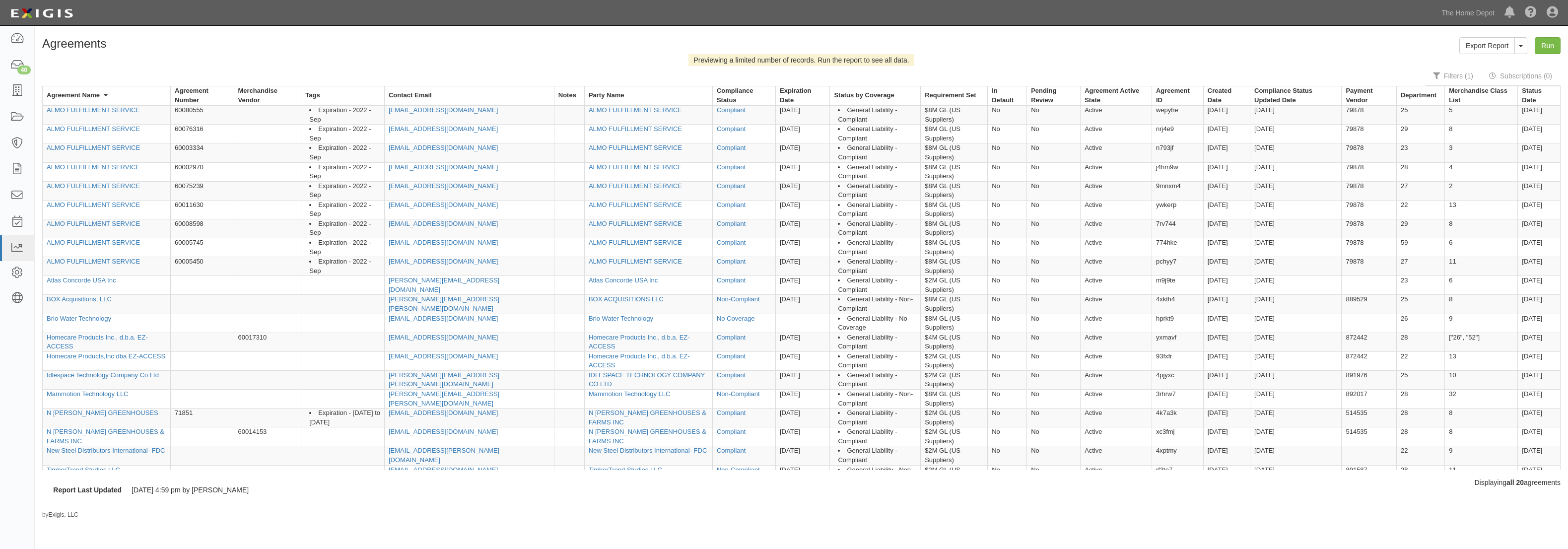
click at [1151, 130] on td "nrj4e9" at bounding box center [1177, 133] width 51 height 19
click at [420, 45] on h1 "Agreements" at bounding box center [418, 43] width 752 height 13
